Goal: Check status: Check status

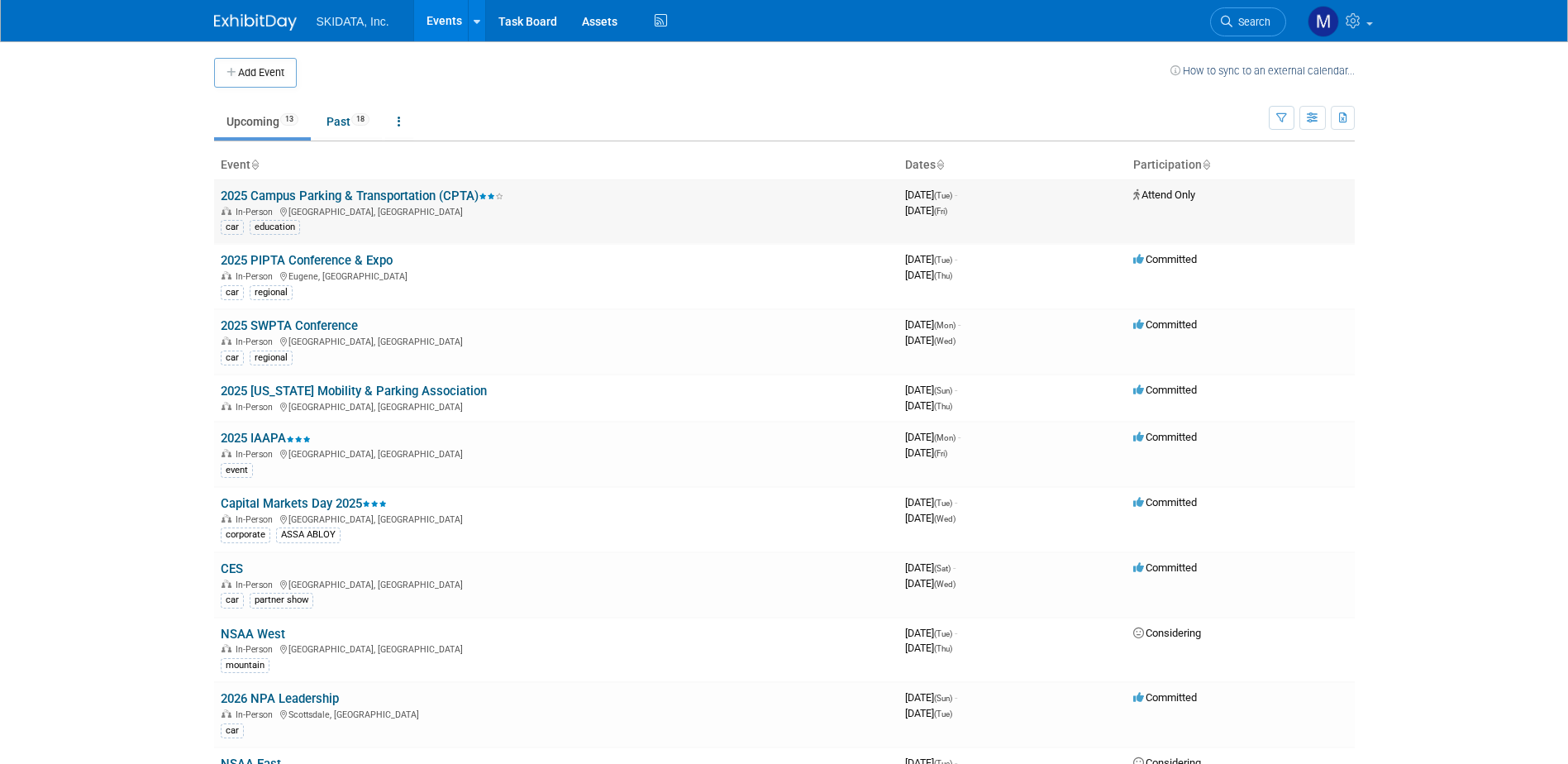
click at [318, 201] on link "2025 Campus Parking & Transportation (CPTA)" at bounding box center [362, 196] width 283 height 15
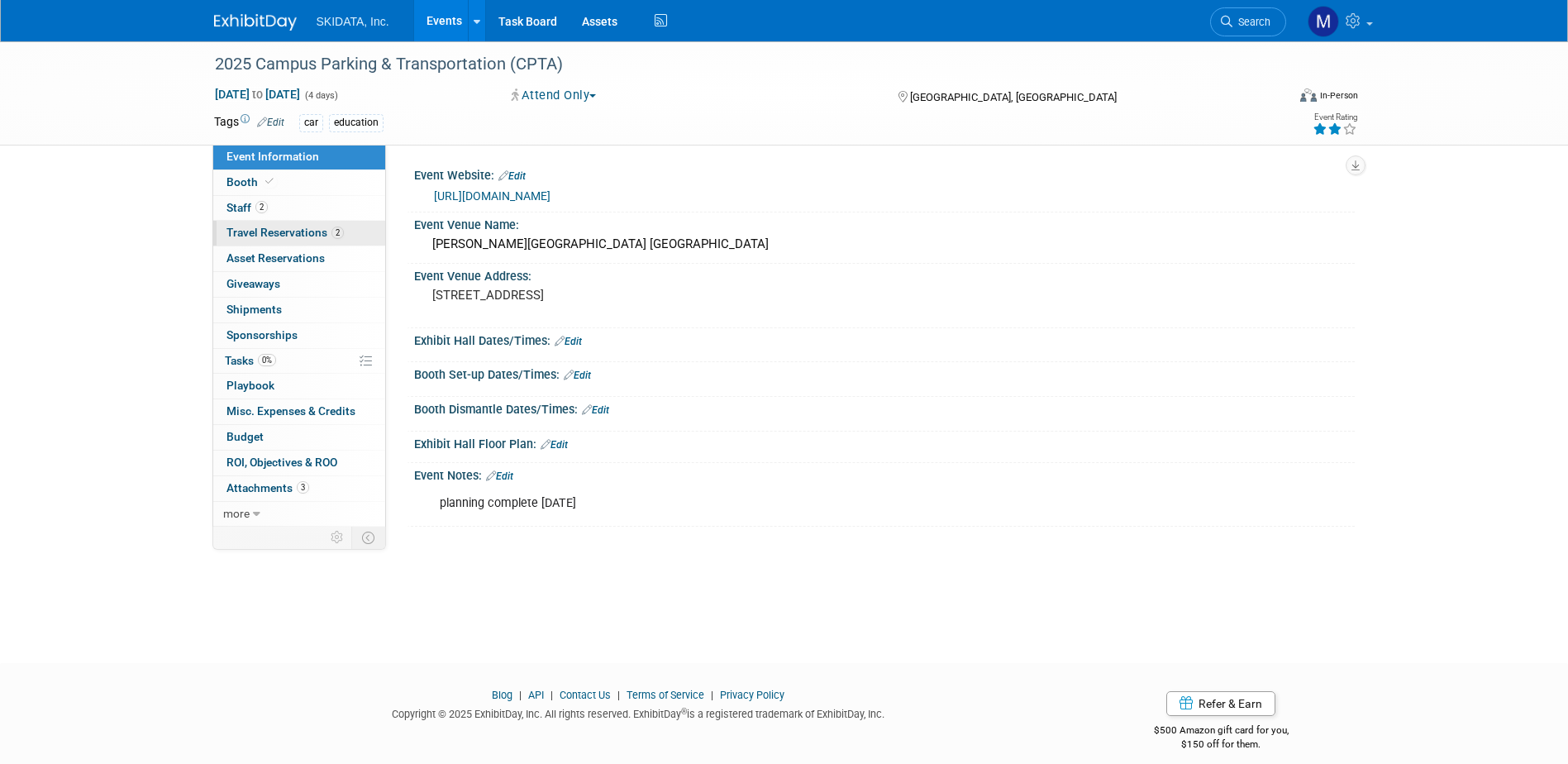
click at [288, 230] on span "Travel Reservations 2" at bounding box center [285, 232] width 118 height 13
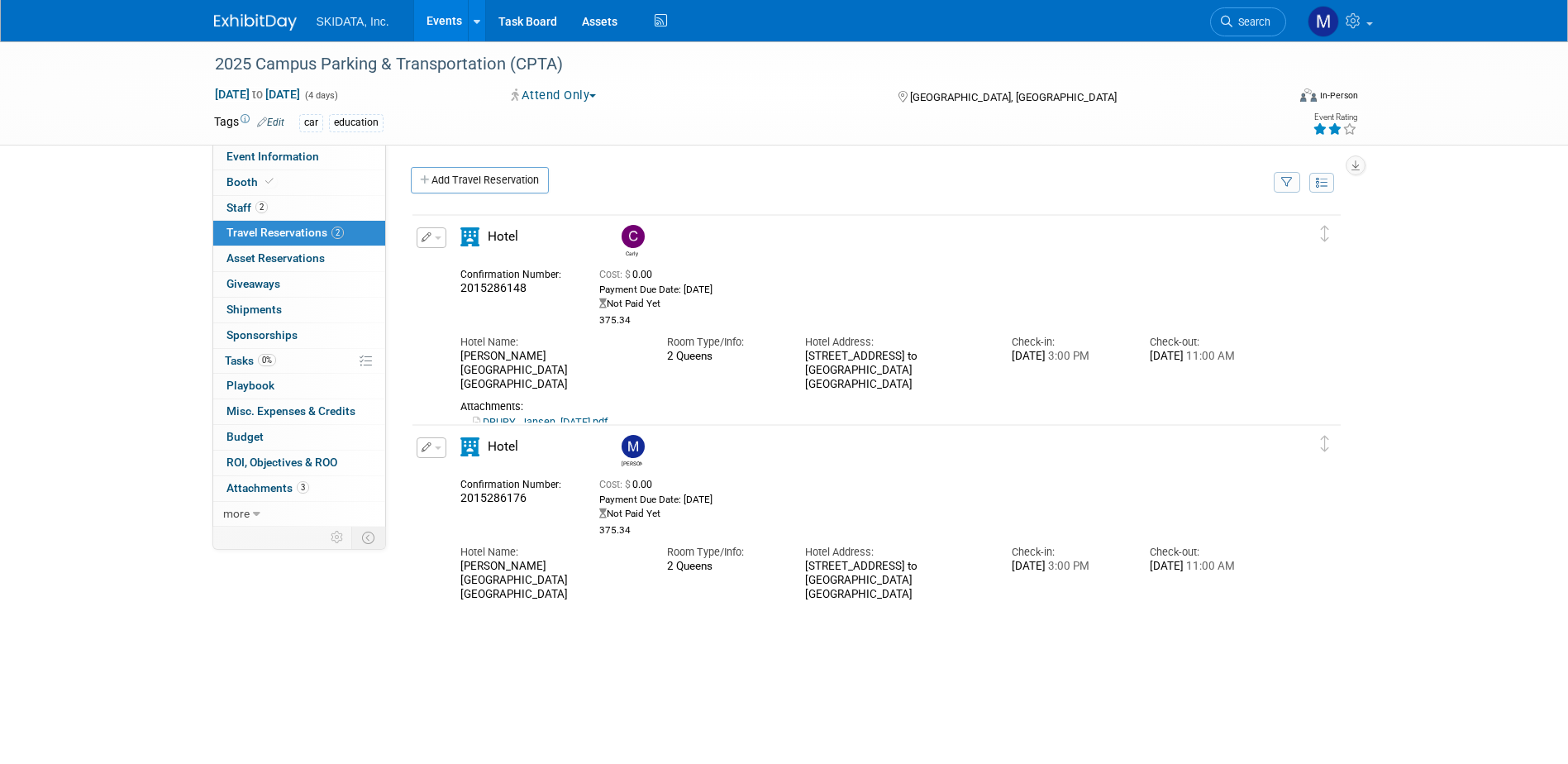
drag, startPoint x: 806, startPoint y: 340, endPoint x: 919, endPoint y: 377, distance: 118.9
click at [919, 377] on div "Hotel Address: 101 West Road to Six Flags Street Arlington, TX 76011" at bounding box center [896, 358] width 207 height 65
drag, startPoint x: 919, startPoint y: 377, endPoint x: 839, endPoint y: 343, distance: 86.9
click at [839, 343] on div "Hotel Address:" at bounding box center [896, 342] width 181 height 15
click at [816, 326] on div "375.34" at bounding box center [898, 320] width 596 height 12
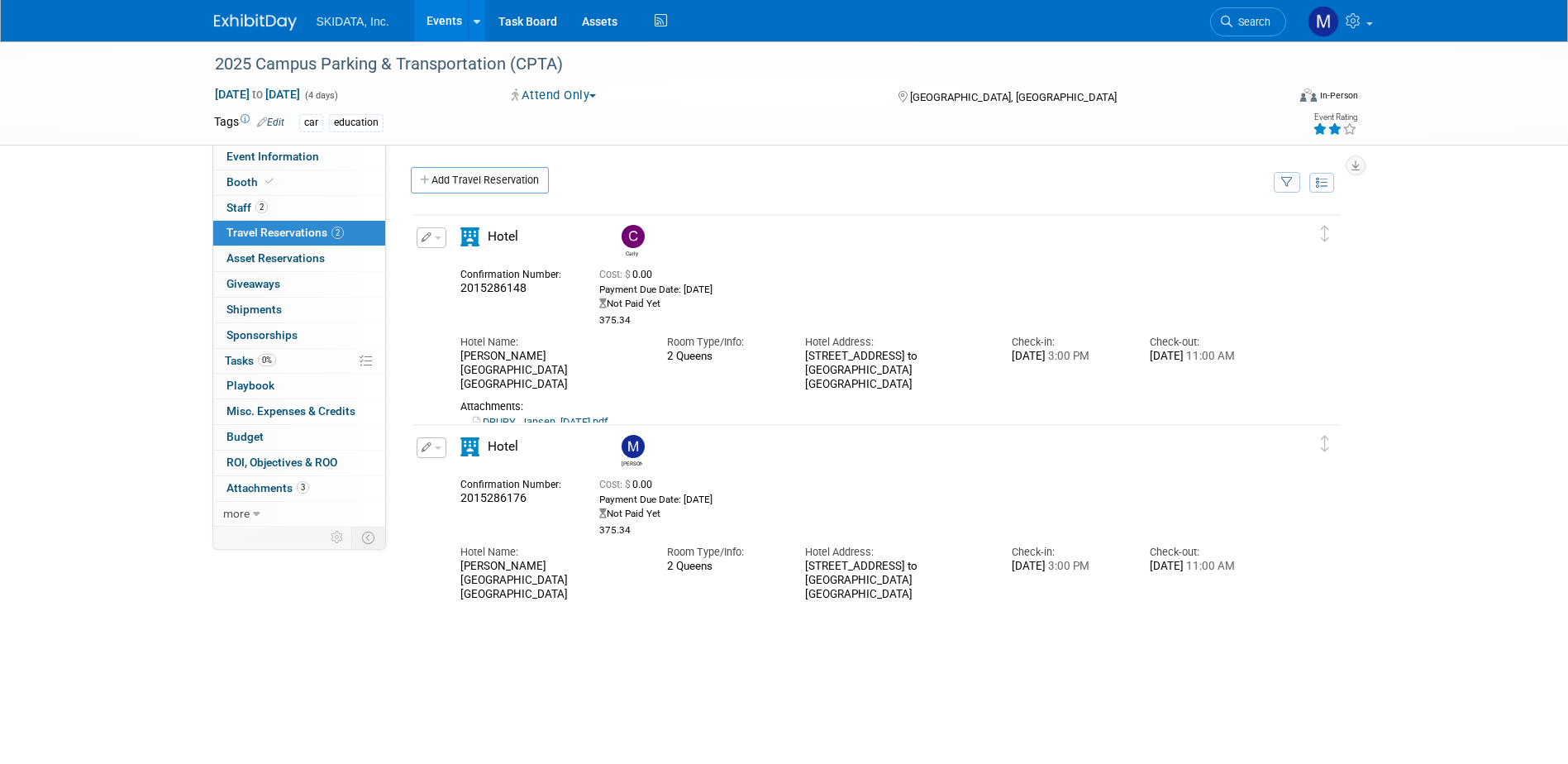
drag, startPoint x: 822, startPoint y: 341, endPoint x: 923, endPoint y: 373, distance: 105.9
click at [923, 373] on div "Hotel Address: 101 West Road to Six Flags Street Arlington, TX 76011" at bounding box center [896, 358] width 207 height 65
drag, startPoint x: 923, startPoint y: 373, endPoint x: 798, endPoint y: 318, distance: 136.6
click at [798, 318] on div "375.34" at bounding box center [898, 320] width 596 height 12
drag, startPoint x: 804, startPoint y: 345, endPoint x: 928, endPoint y: 377, distance: 128.1
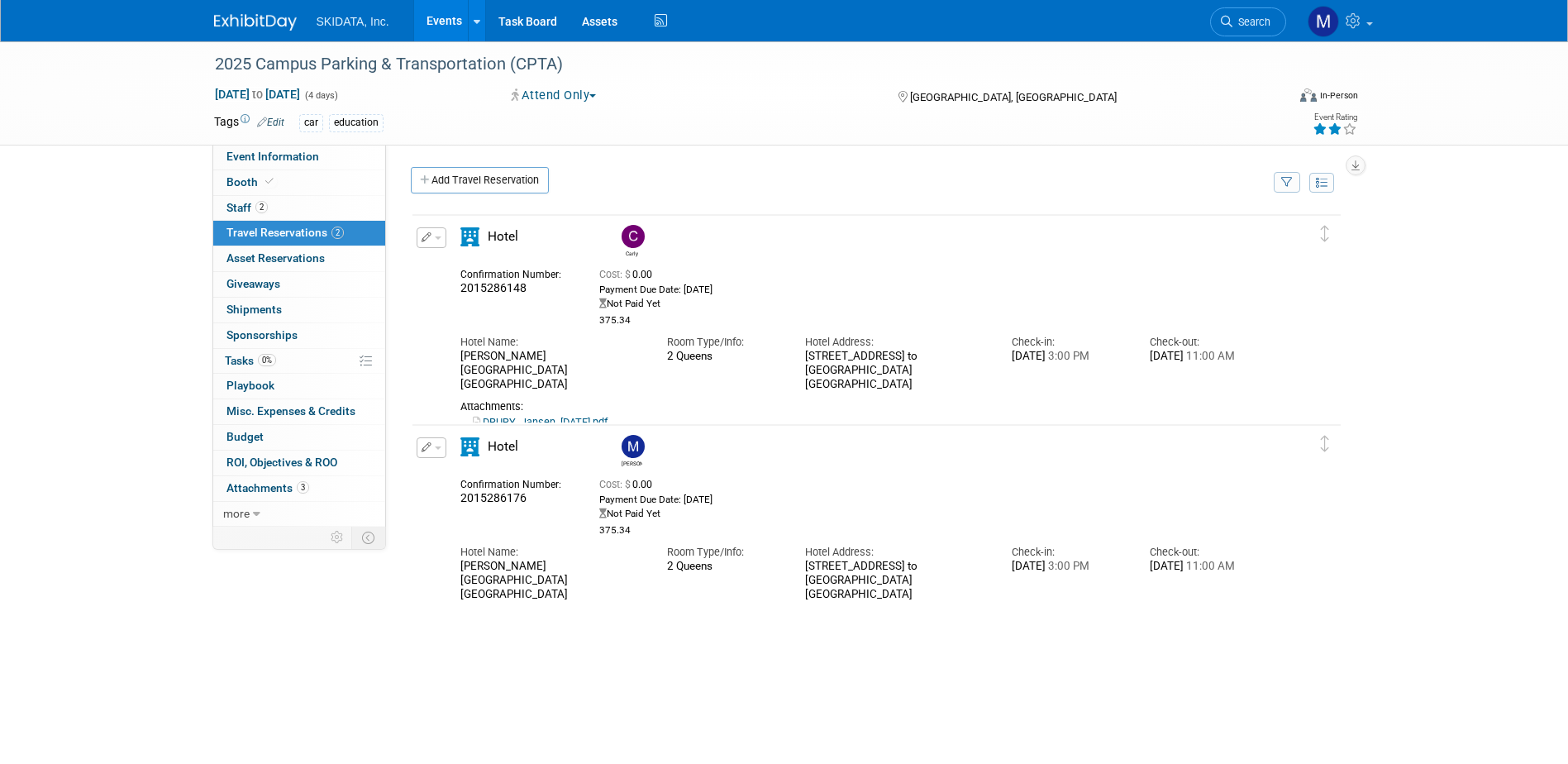
click at [928, 377] on div "Hotel Address: 101 West Road to Six Flags Street Arlington, TX 76011" at bounding box center [896, 358] width 207 height 65
click at [797, 271] on div "Cost: $ 0.00 Payment Due Date: Oct 14, 2025" at bounding box center [898, 295] width 596 height 63
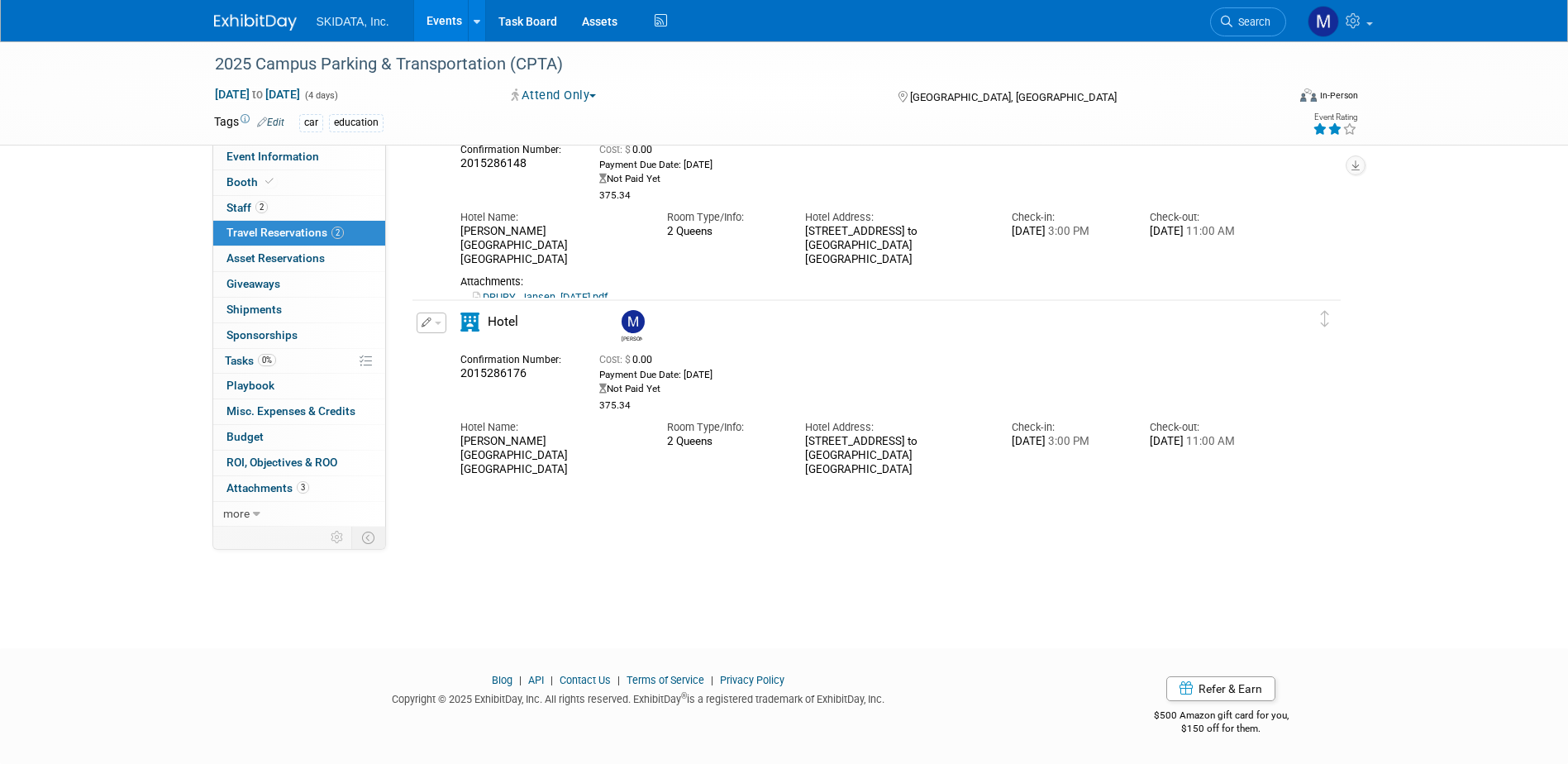
scroll to position [127, 0]
click at [261, 259] on span "Asset Reservations 0" at bounding box center [275, 257] width 99 height 13
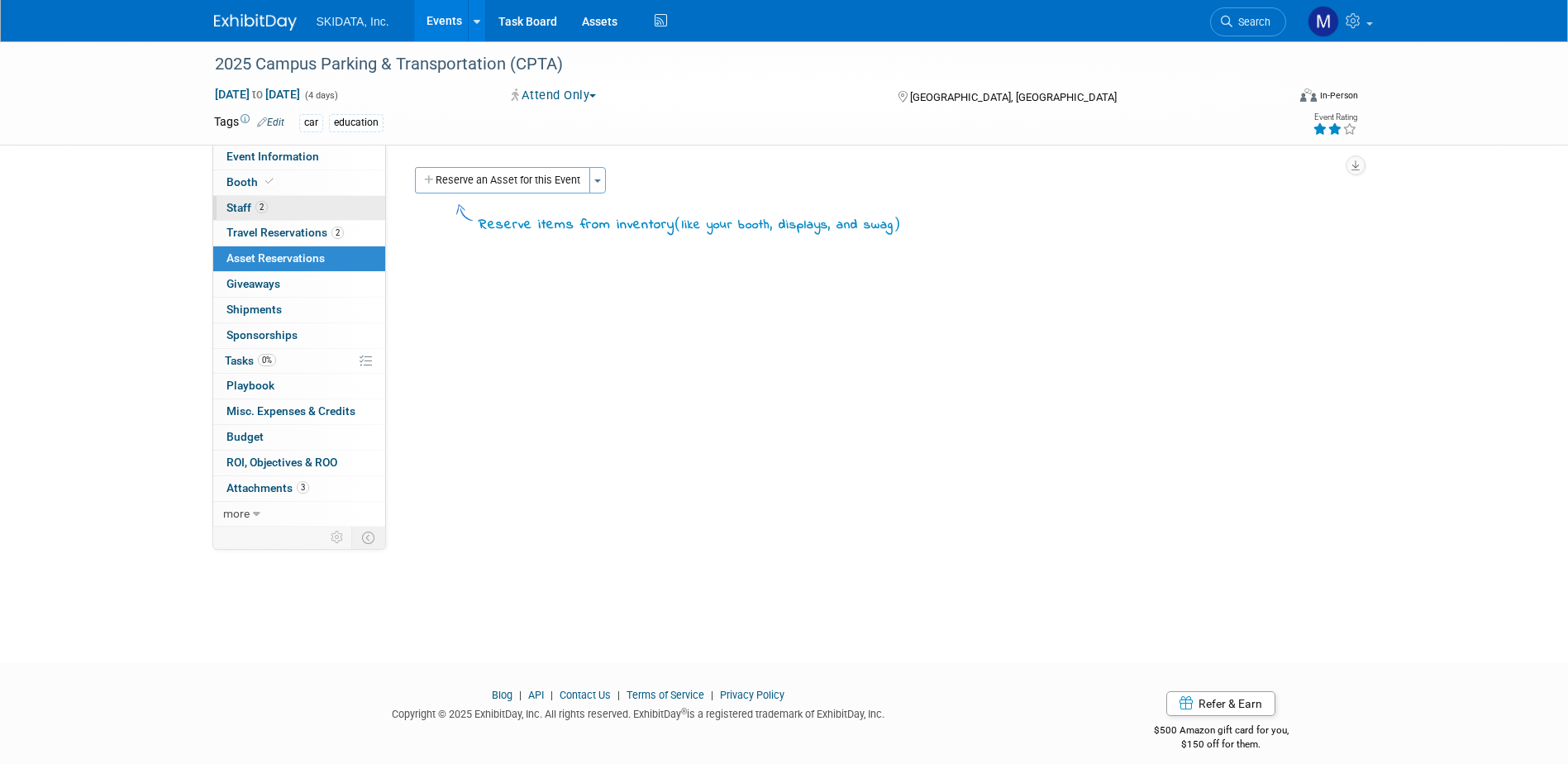
click at [297, 205] on link "2 Staff 2" at bounding box center [299, 208] width 172 height 24
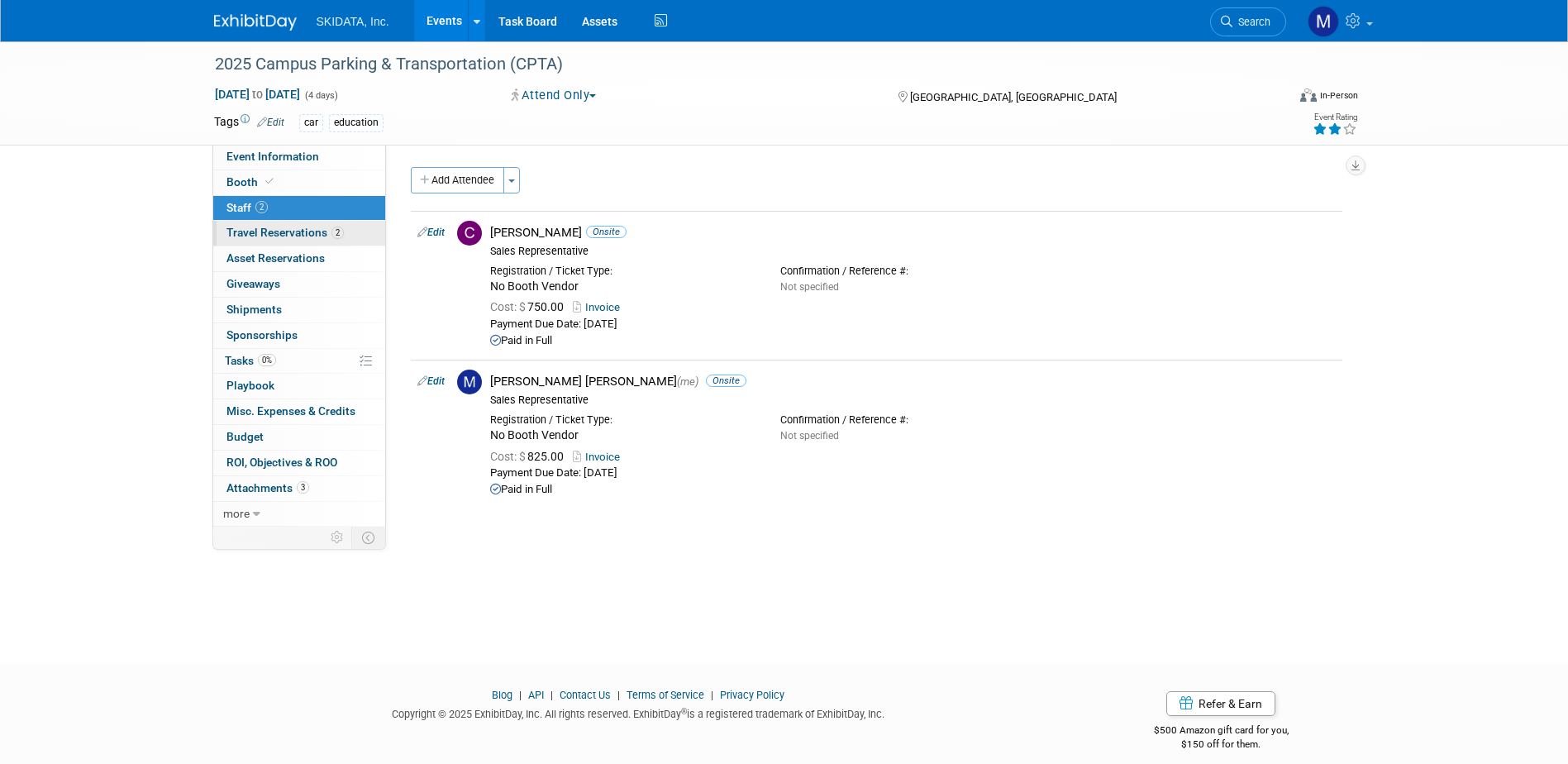
click at [283, 236] on span "Travel Reservations 2" at bounding box center [285, 232] width 118 height 13
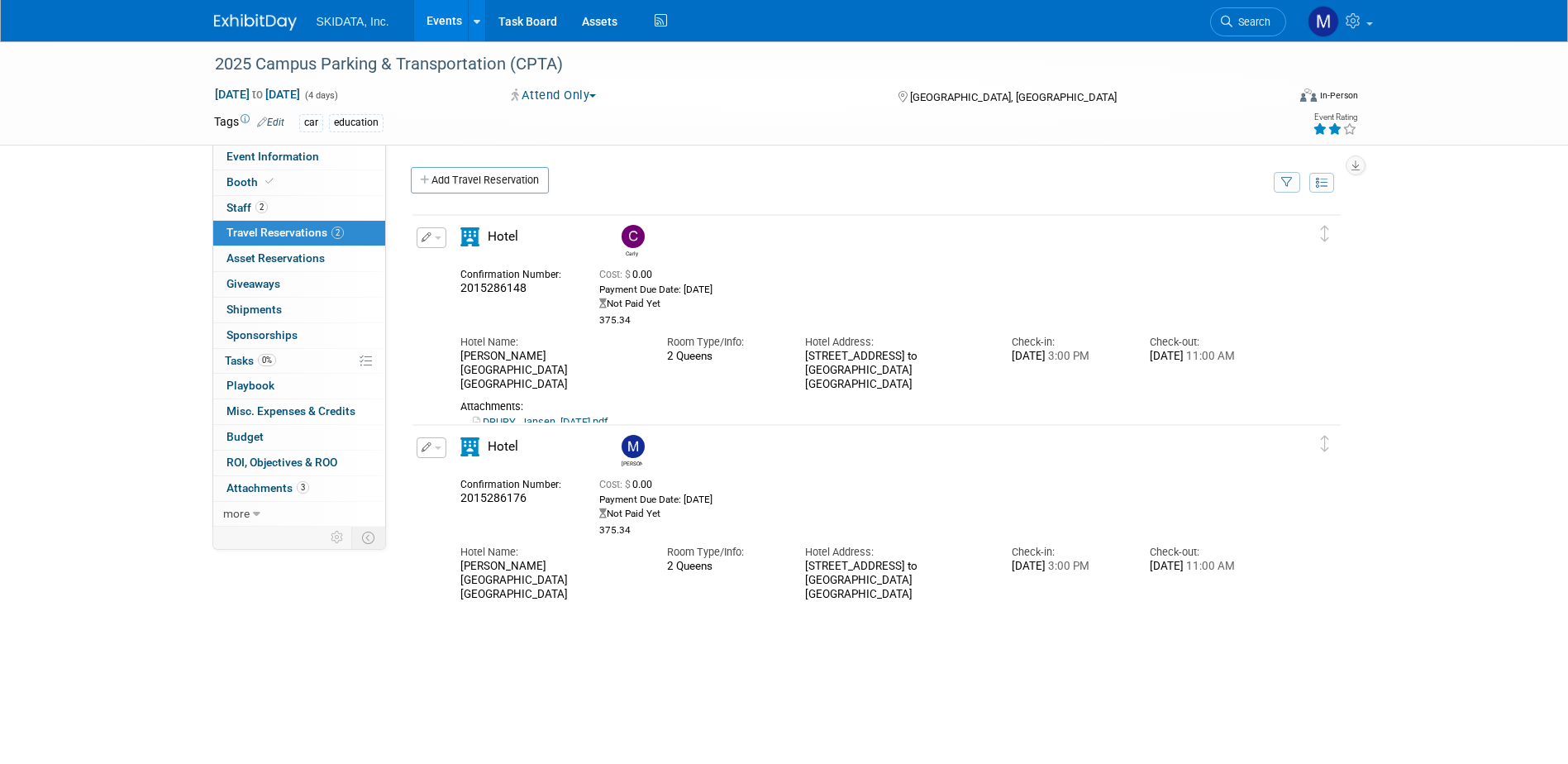
click at [654, 516] on div "Not Paid Yet" at bounding box center [898, 513] width 596 height 12
drag, startPoint x: 654, startPoint y: 516, endPoint x: 699, endPoint y: 516, distance: 45.0
click at [699, 516] on div "Not Paid Yet" at bounding box center [898, 513] width 596 height 12
